Goal: Navigation & Orientation: Find specific page/section

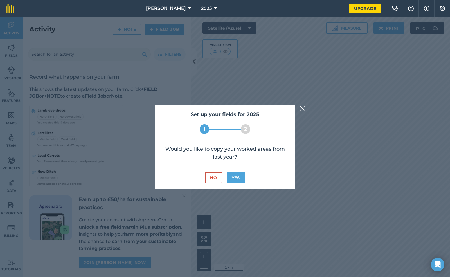
click at [300, 107] on img at bounding box center [301, 108] width 5 height 7
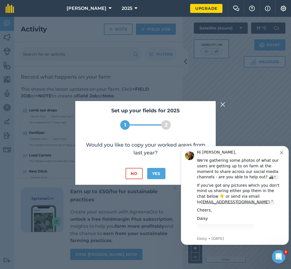
click at [222, 105] on img at bounding box center [222, 104] width 5 height 7
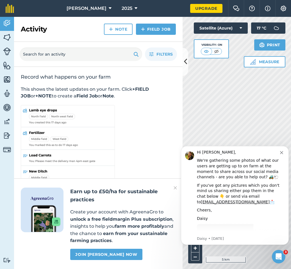
click at [282, 153] on icon "Dismiss notification" at bounding box center [281, 152] width 3 height 3
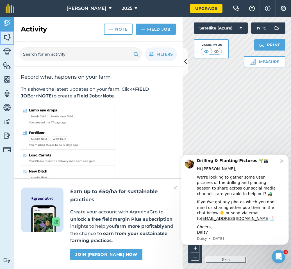
click at [7, 35] on img at bounding box center [7, 37] width 8 height 8
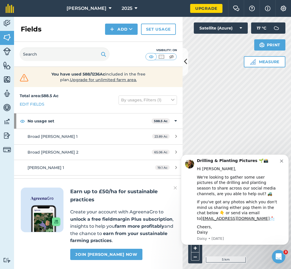
click at [282, 161] on icon "Dismiss notification" at bounding box center [281, 161] width 3 height 3
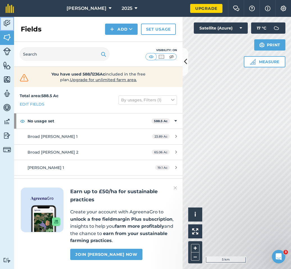
click at [6, 22] on img at bounding box center [7, 23] width 8 height 8
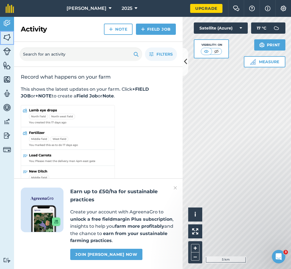
click at [10, 38] on img at bounding box center [7, 37] width 8 height 8
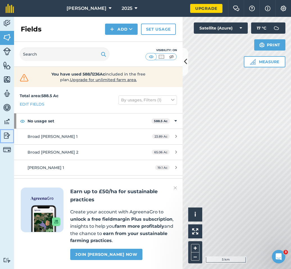
click at [7, 135] on img at bounding box center [7, 135] width 8 height 8
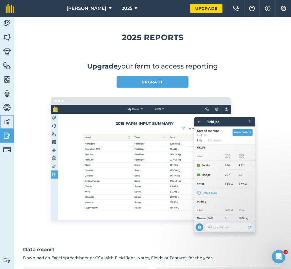
click at [7, 124] on img at bounding box center [7, 121] width 8 height 8
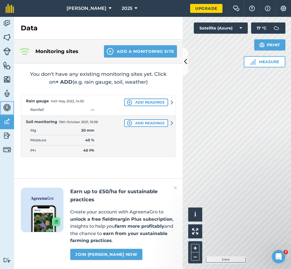
click at [7, 106] on img at bounding box center [7, 107] width 8 height 8
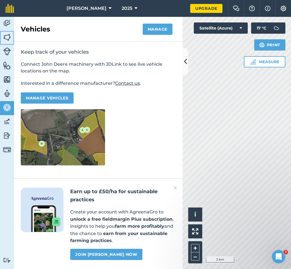
click at [6, 38] on img at bounding box center [7, 37] width 8 height 8
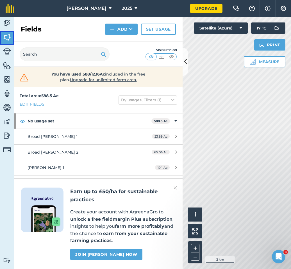
scroll to position [14, 0]
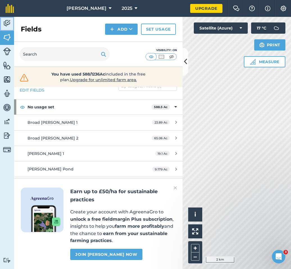
click at [7, 23] on img at bounding box center [7, 23] width 8 height 8
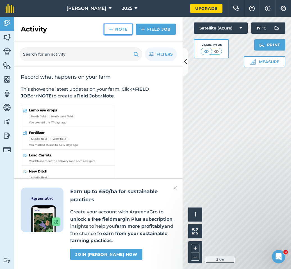
click at [114, 32] on link "Note" at bounding box center [118, 29] width 29 height 11
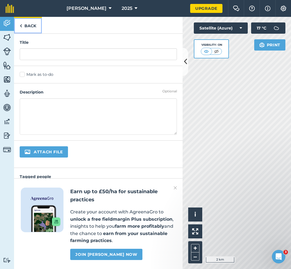
click at [27, 25] on link "Back" at bounding box center [28, 25] width 28 height 17
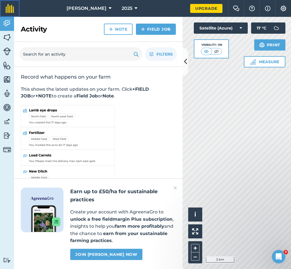
click at [10, 7] on img at bounding box center [10, 8] width 8 height 9
